Goal: Task Accomplishment & Management: Use online tool/utility

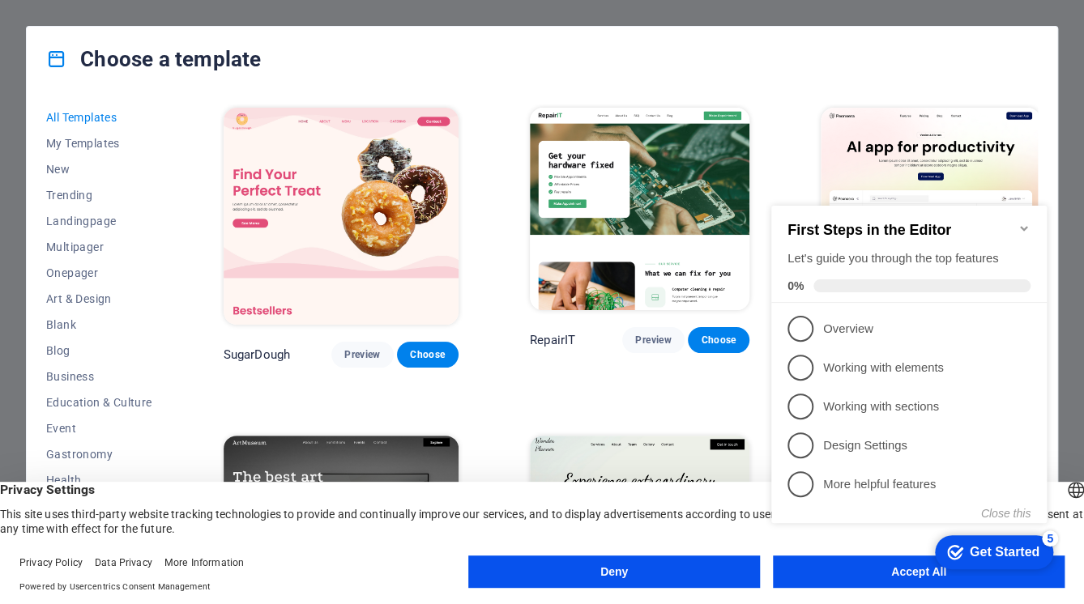
click at [634, 566] on button "Deny" at bounding box center [614, 572] width 292 height 32
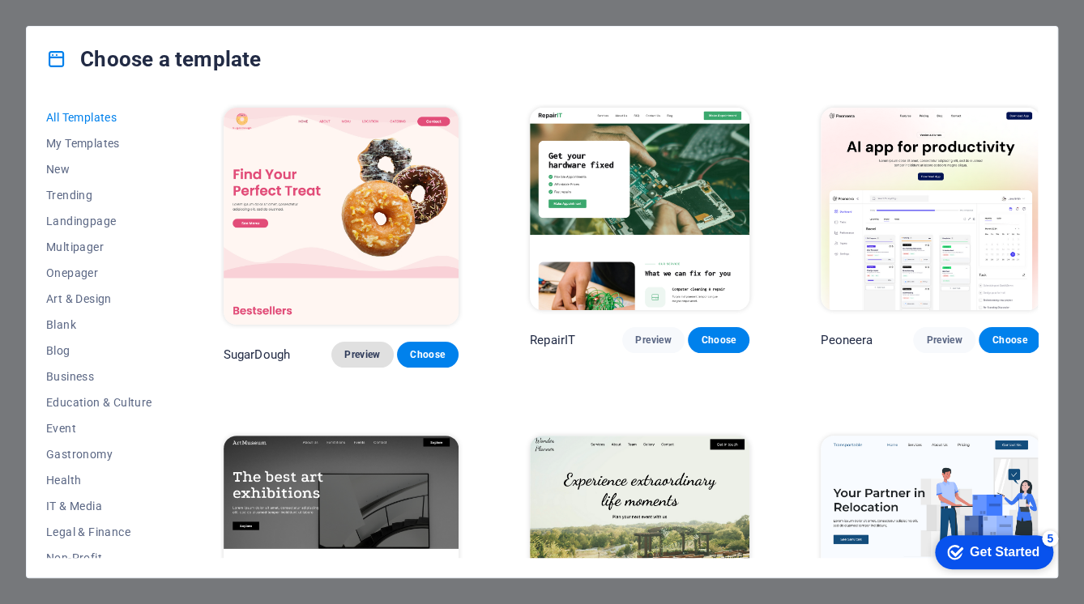
click at [344, 348] on span "Preview" at bounding box center [362, 354] width 36 height 13
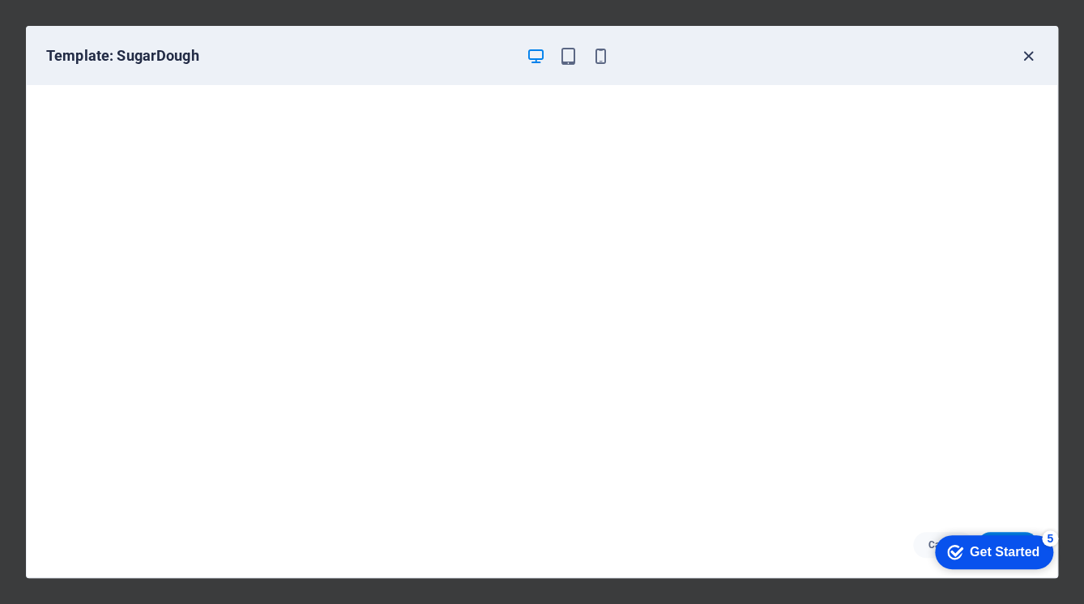
click at [1031, 55] on icon "button" at bounding box center [1028, 56] width 19 height 19
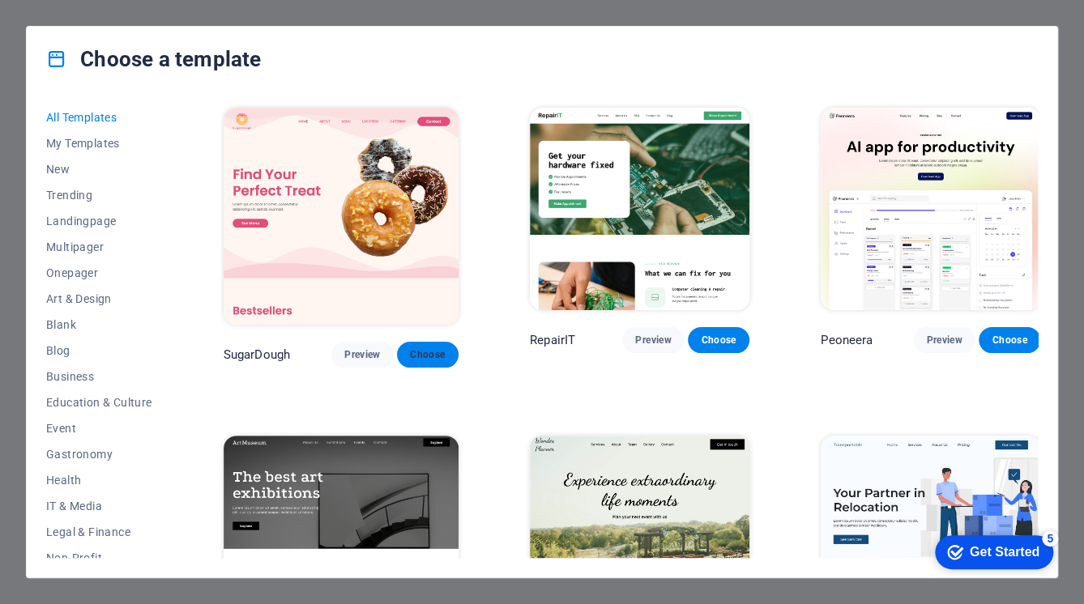
click at [424, 348] on span "Choose" at bounding box center [428, 354] width 36 height 13
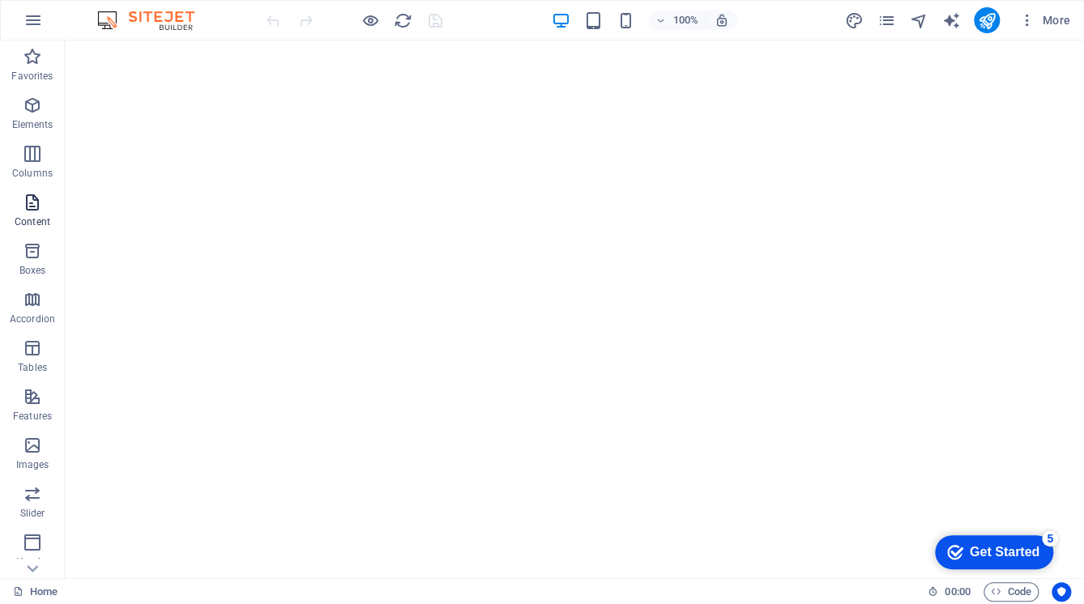
click at [28, 201] on icon "button" at bounding box center [32, 202] width 19 height 19
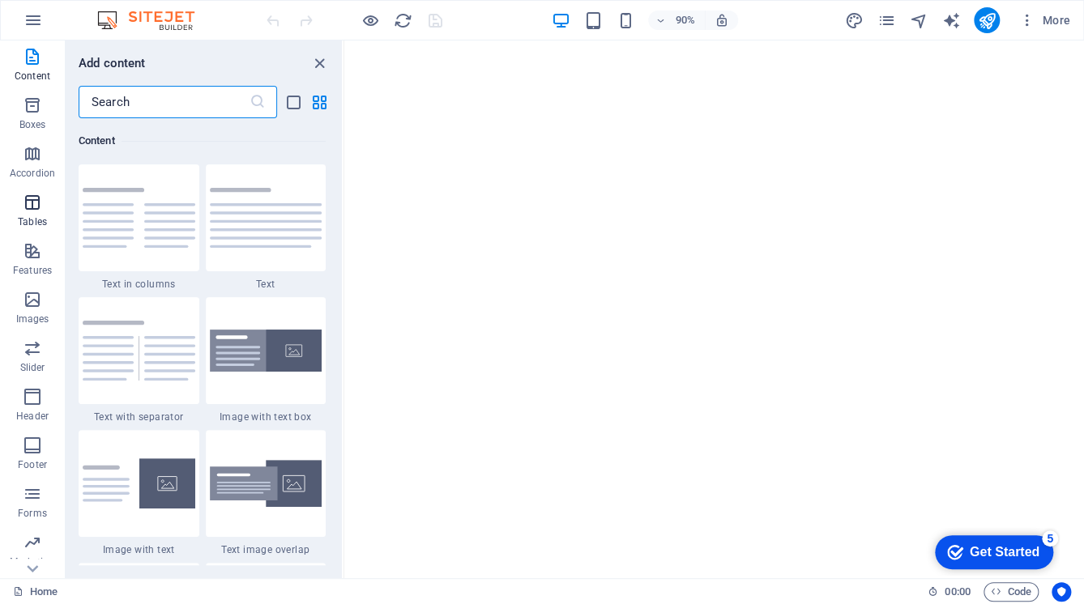
scroll to position [191, 0]
click at [27, 17] on icon "button" at bounding box center [32, 20] width 19 height 19
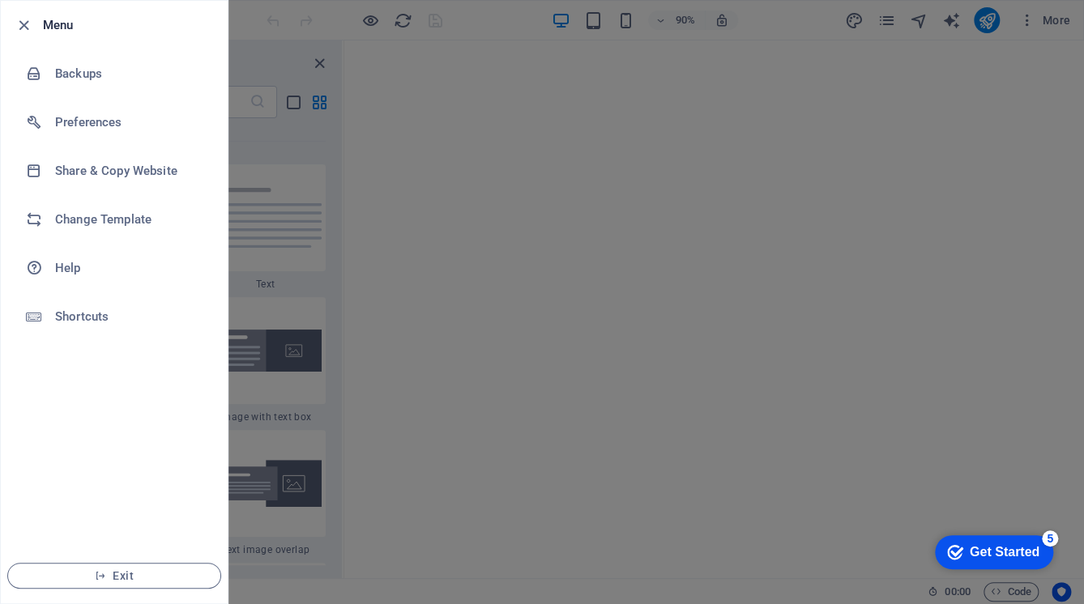
click at [27, 17] on icon "button" at bounding box center [24, 25] width 19 height 19
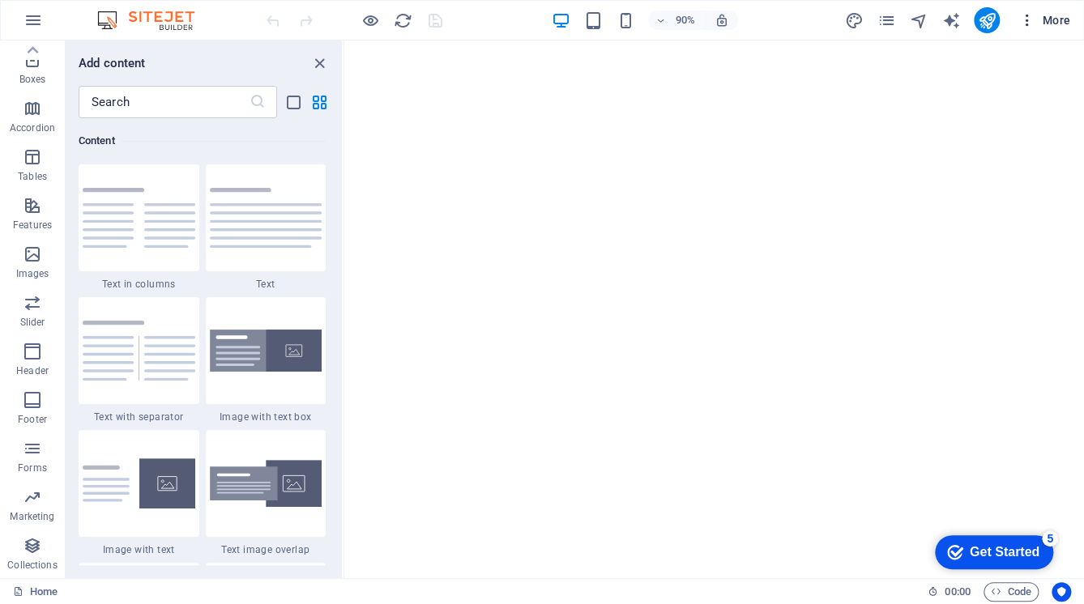
click at [1057, 15] on span "More" at bounding box center [1044, 20] width 51 height 16
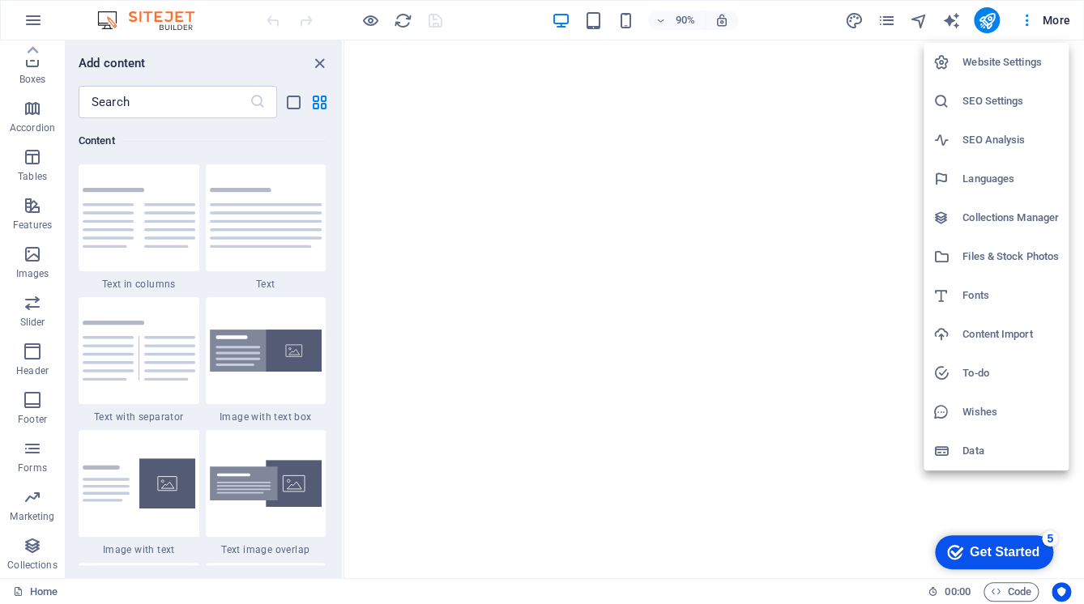
click at [888, 17] on div at bounding box center [542, 302] width 1084 height 604
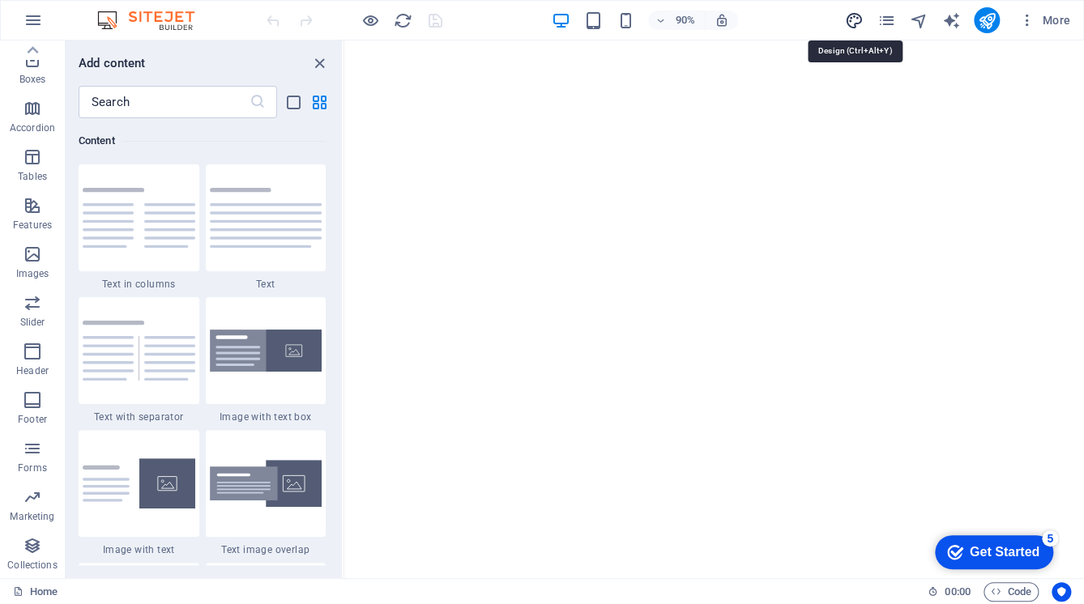
click at [860, 21] on icon "design" at bounding box center [853, 20] width 19 height 19
select select "px"
select select "300"
select select "px"
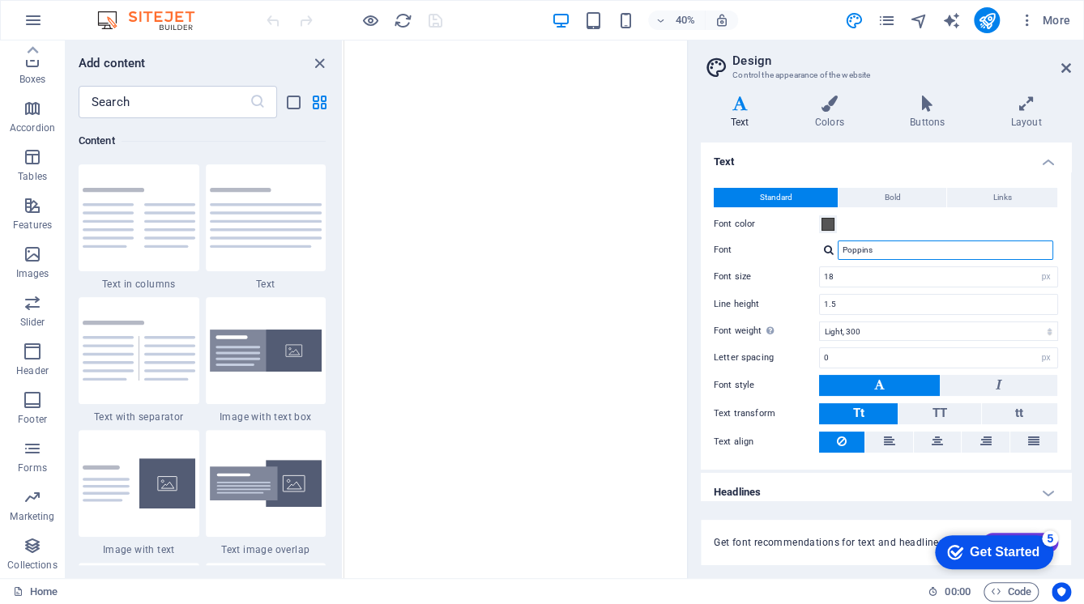
click at [907, 256] on input "Poppins" at bounding box center [946, 250] width 216 height 19
click at [833, 108] on icon at bounding box center [829, 104] width 88 height 16
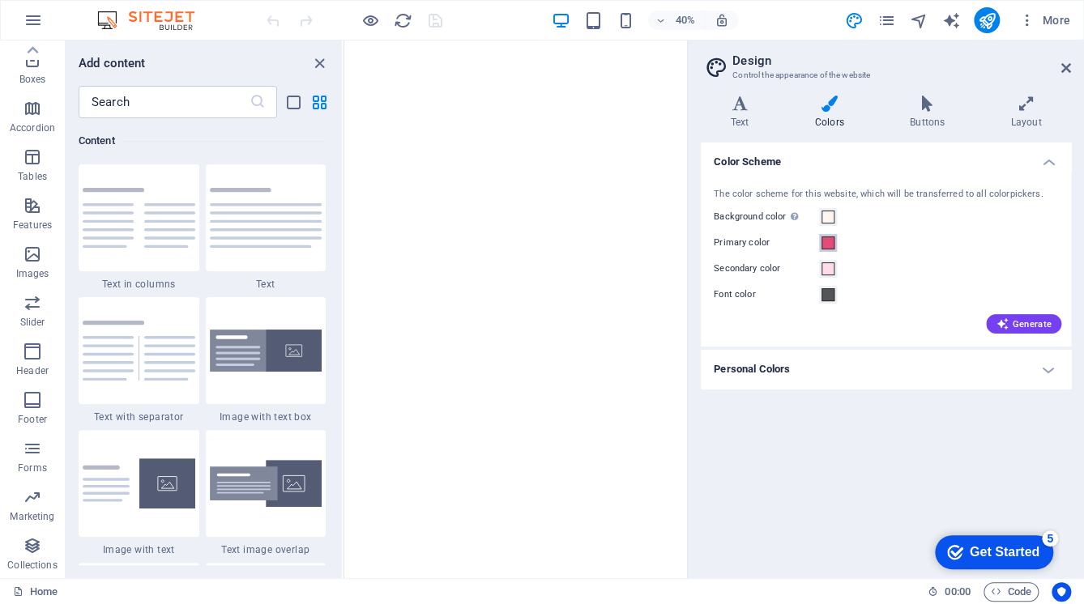
click at [829, 242] on span at bounding box center [828, 243] width 13 height 13
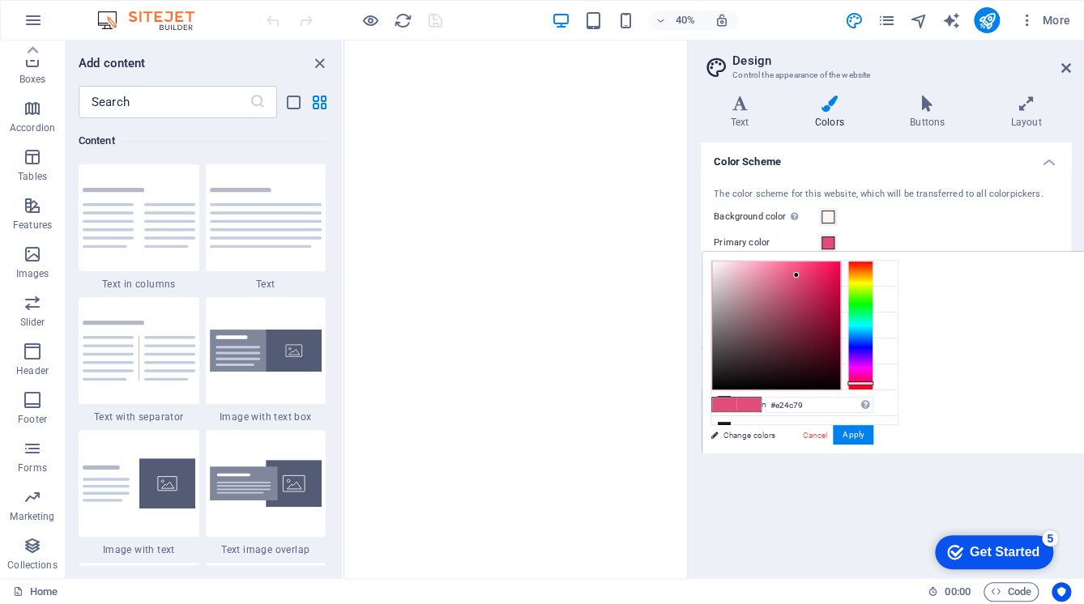
type input "#534ce2"
click at [860, 348] on div at bounding box center [861, 326] width 26 height 130
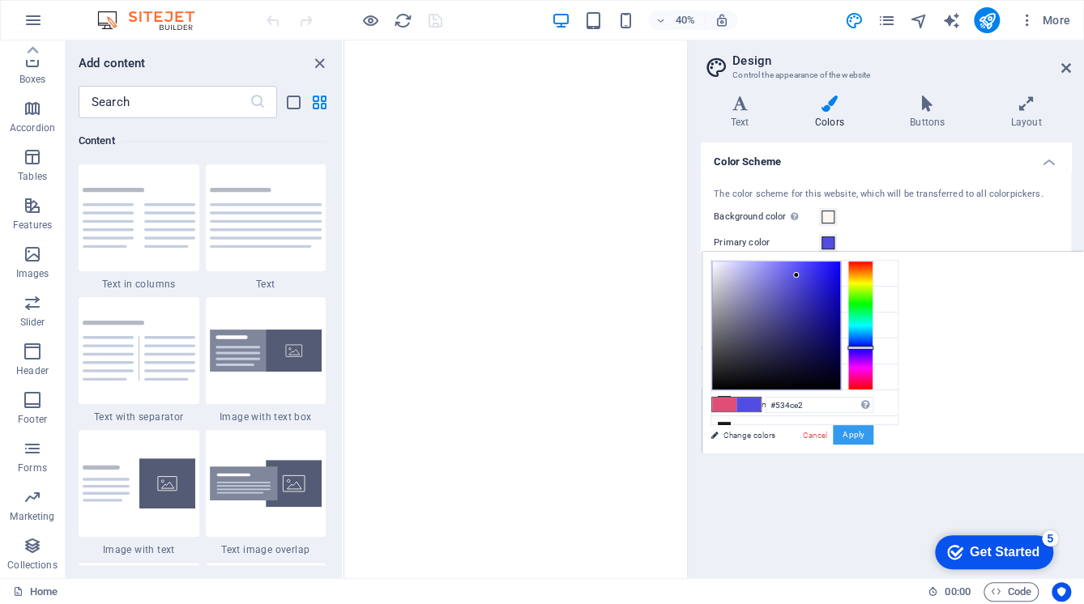
click at [859, 441] on button "Apply" at bounding box center [853, 434] width 41 height 19
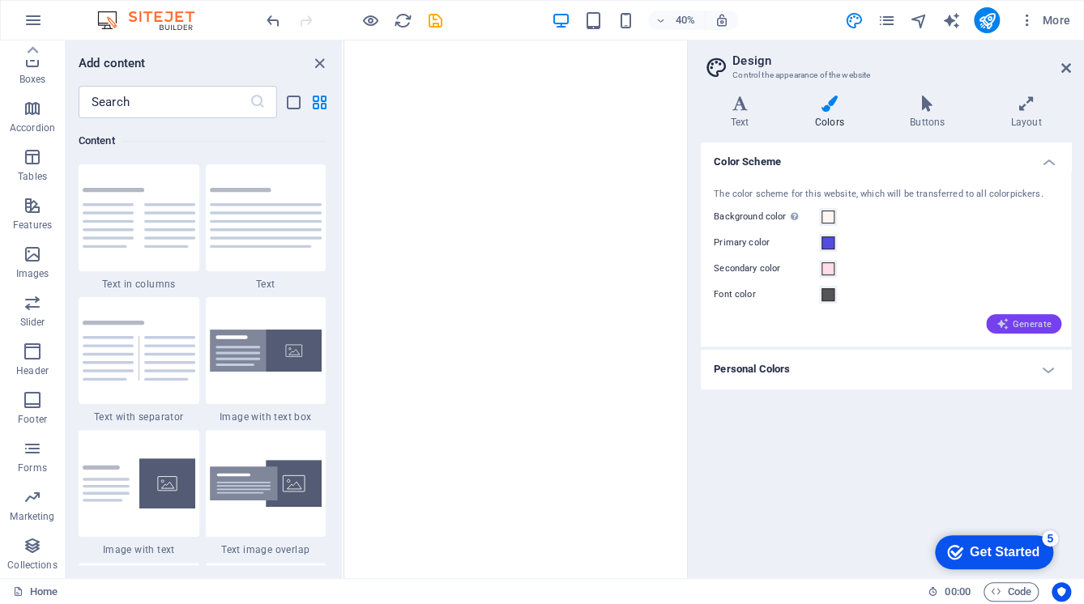
click at [1027, 323] on span "Generate" at bounding box center [1024, 324] width 56 height 13
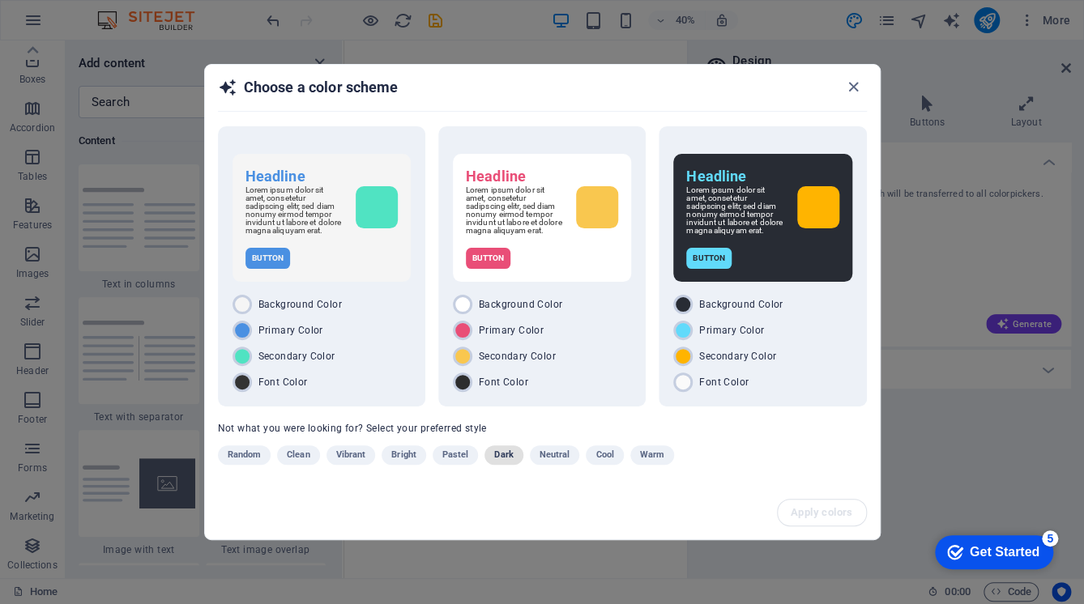
click at [509, 453] on span "Dark" at bounding box center [503, 455] width 19 height 19
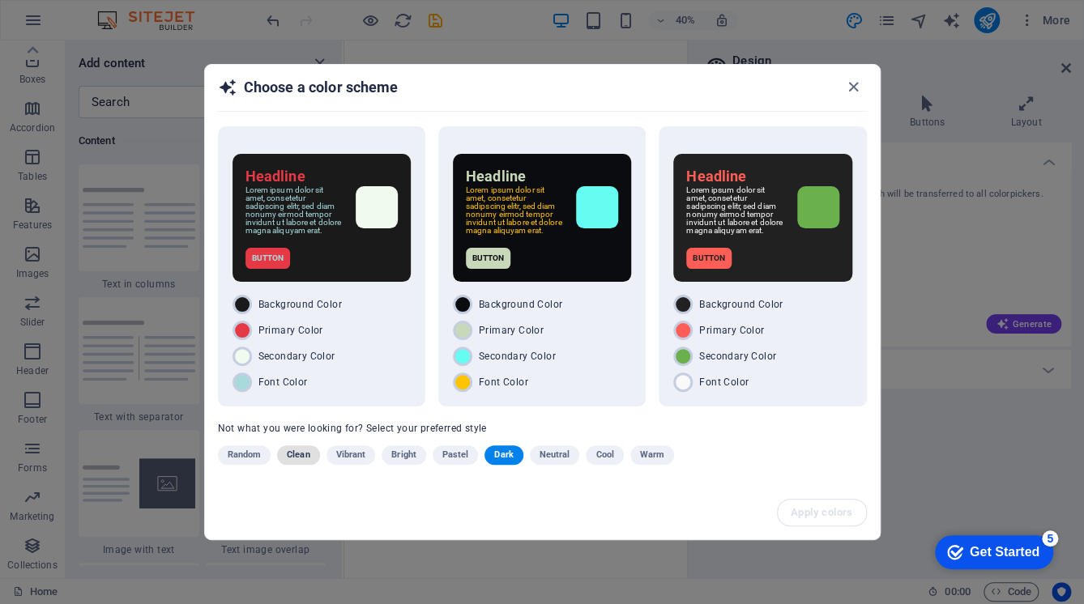
click at [299, 451] on span "Clean" at bounding box center [298, 455] width 23 height 19
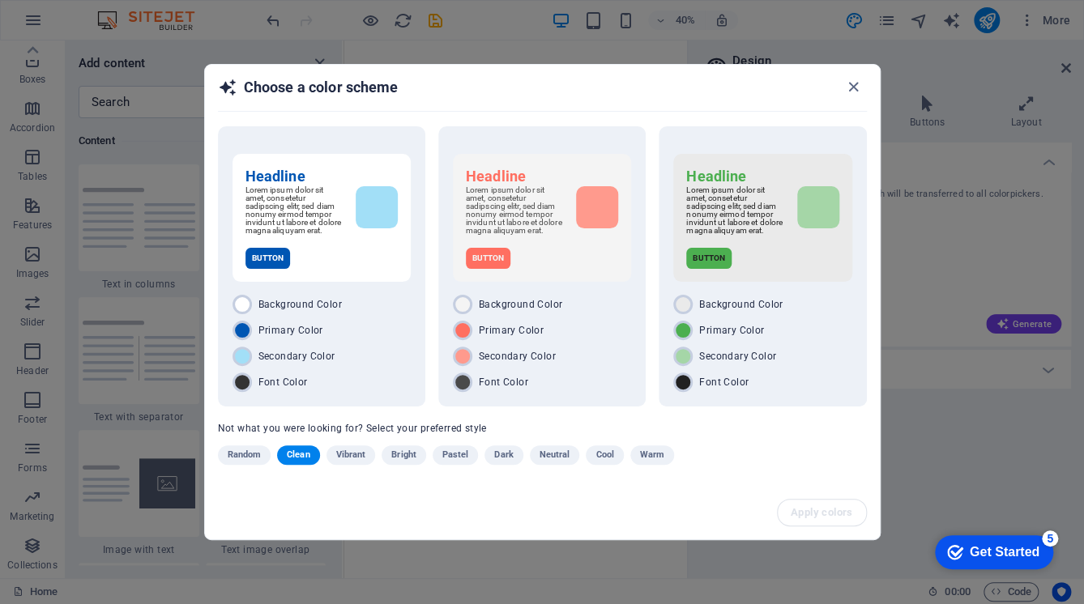
click at [651, 456] on span "Warm" at bounding box center [652, 455] width 24 height 19
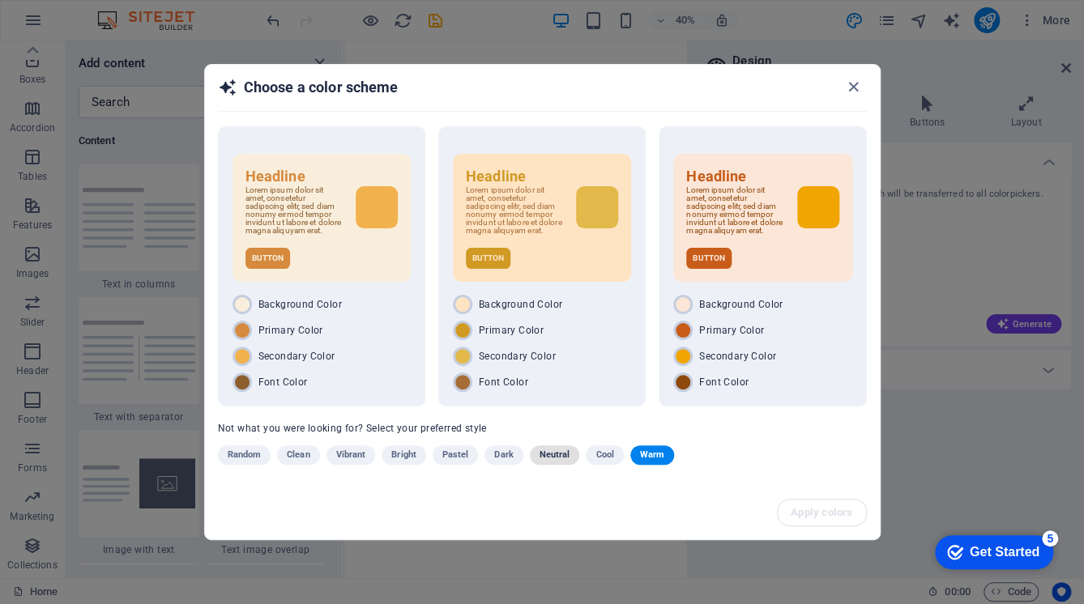
click at [553, 456] on span "Neutral" at bounding box center [555, 455] width 31 height 19
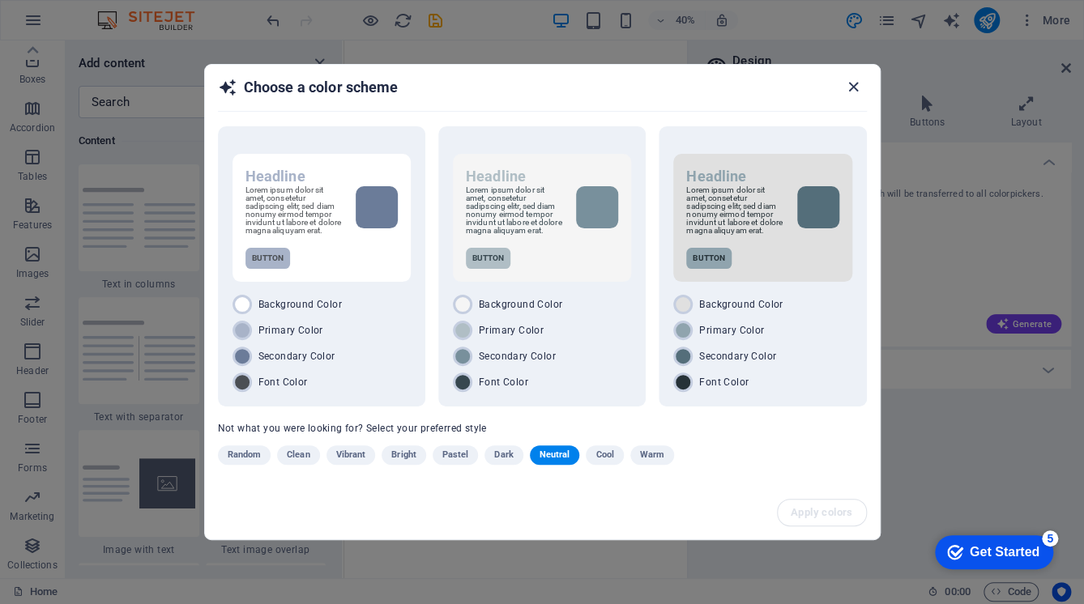
click at [854, 83] on icon "button" at bounding box center [853, 87] width 19 height 19
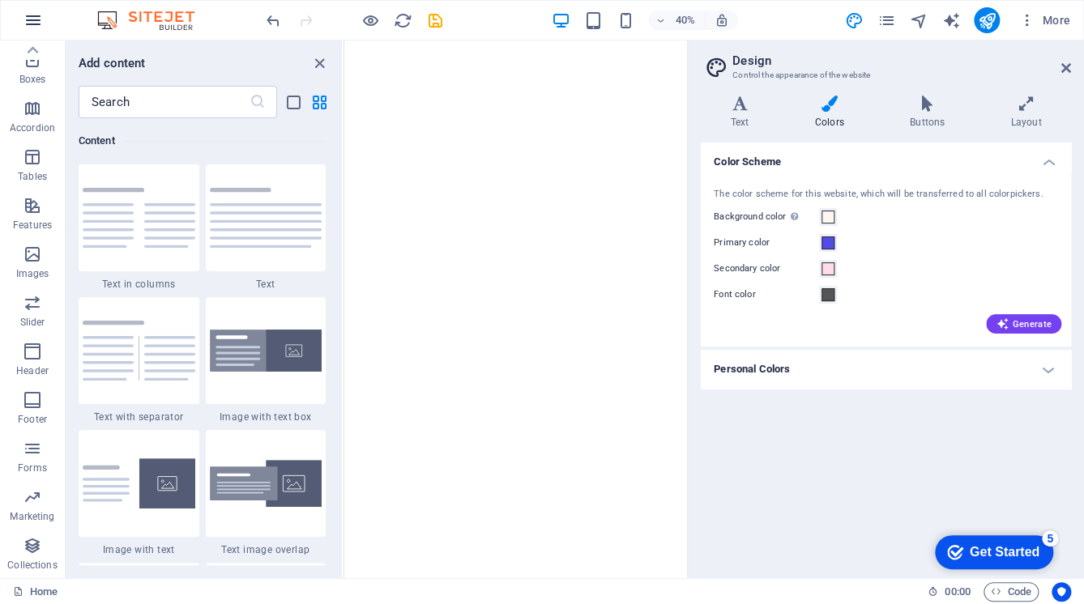
click at [39, 16] on icon "button" at bounding box center [32, 20] width 19 height 19
